Goal: Information Seeking & Learning: Learn about a topic

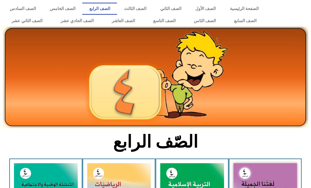
click at [170, 8] on link "الصف الثاني" at bounding box center [171, 9] width 35 height 12
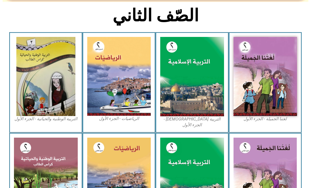
scroll to position [136, 0]
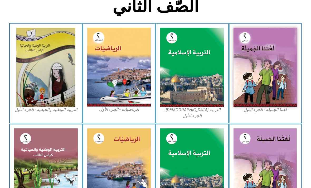
click at [133, 90] on img at bounding box center [119, 67] width 64 height 79
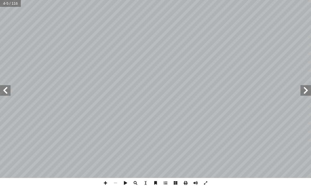
click at [7, 91] on span at bounding box center [5, 90] width 11 height 11
click at [7, 94] on span at bounding box center [5, 90] width 11 height 11
click at [8, 92] on span at bounding box center [5, 90] width 11 height 11
click at [7, 91] on span at bounding box center [5, 90] width 11 height 11
click at [7, 92] on span at bounding box center [5, 90] width 11 height 11
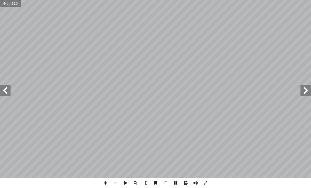
click at [7, 93] on span at bounding box center [5, 90] width 11 height 11
click at [7, 91] on span at bounding box center [5, 90] width 11 height 11
click at [8, 91] on span at bounding box center [5, 90] width 11 height 11
click at [7, 90] on span at bounding box center [5, 90] width 11 height 11
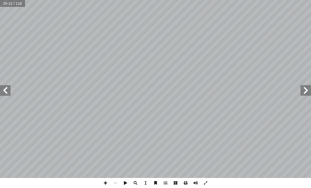
click at [8, 91] on span at bounding box center [5, 90] width 11 height 11
click at [6, 90] on span at bounding box center [5, 90] width 11 height 11
click at [6, 95] on span at bounding box center [5, 90] width 11 height 11
click at [8, 91] on span at bounding box center [5, 90] width 11 height 11
click at [10, 92] on span at bounding box center [5, 90] width 11 height 11
